Goal: Task Accomplishment & Management: Manage account settings

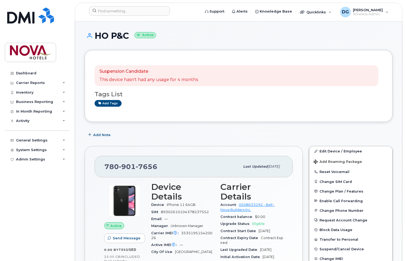
click at [162, 117] on div "Suspension Candidate This device hasn't had any usage for 4 months Tags List Ad…" at bounding box center [239, 86] width 308 height 72
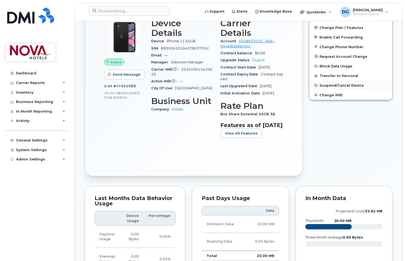
click at [347, 82] on button "Suspend/Cancel Device" at bounding box center [351, 85] width 83 height 10
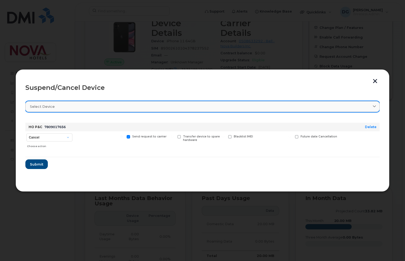
click at [58, 107] on div "Select device" at bounding box center [202, 106] width 345 height 5
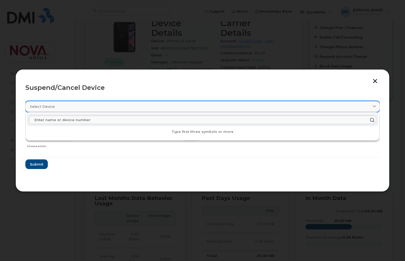
click at [58, 107] on div "Select device" at bounding box center [202, 106] width 345 height 5
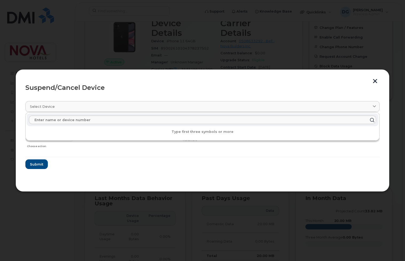
click at [217, 191] on div "Suspend/Cancel Device Select device Type first three symbols or more HO P&C 780…" at bounding box center [203, 130] width 374 height 122
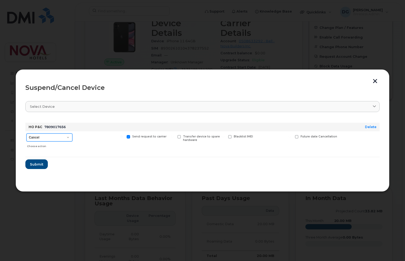
click at [26, 133] on select "Cancel Suspend - Extend Suspension Suspend - Reduced Rate Suspend - Full Rate S…" at bounding box center [49, 137] width 46 height 8
select select "[object Object]"
click option "Suspend - Reduced Rate" at bounding box center [0, 0] width 0 height 0
click at [373, 82] on button "button" at bounding box center [375, 82] width 8 height 6
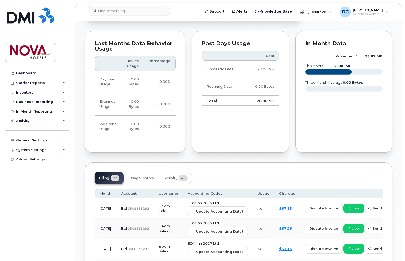
scroll to position [0, 0]
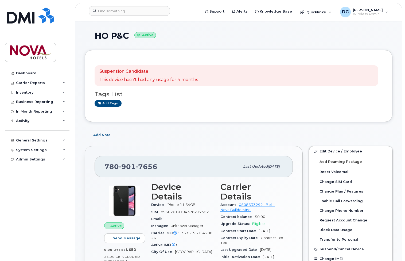
drag, startPoint x: 82, startPoint y: 213, endPoint x: 80, endPoint y: 117, distance: 96.8
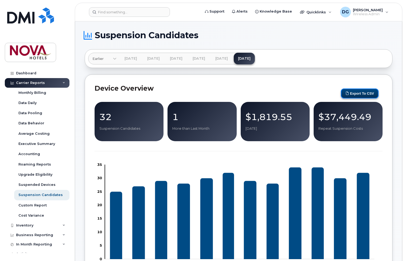
click at [348, 94] on icon "submit" at bounding box center [347, 93] width 3 height 3
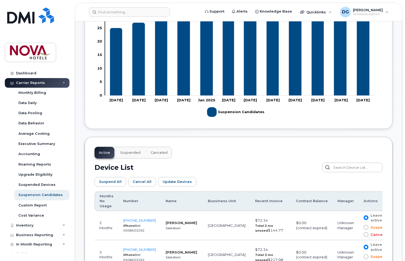
scroll to position [27, 0]
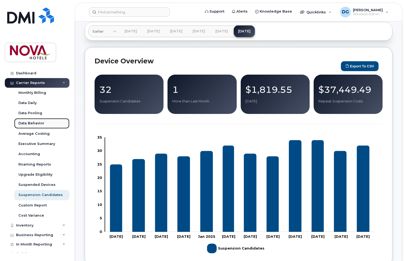
click at [43, 123] on div "Data Behavior" at bounding box center [31, 123] width 26 height 5
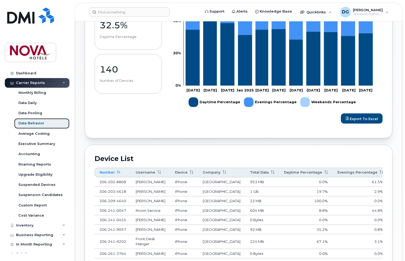
scroll to position [191, 0]
